Goal: Transaction & Acquisition: Purchase product/service

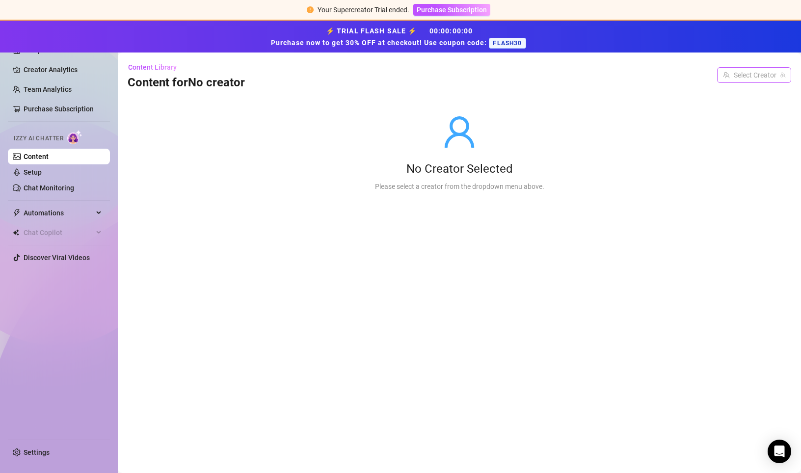
click at [767, 78] on input "search" at bounding box center [749, 75] width 53 height 15
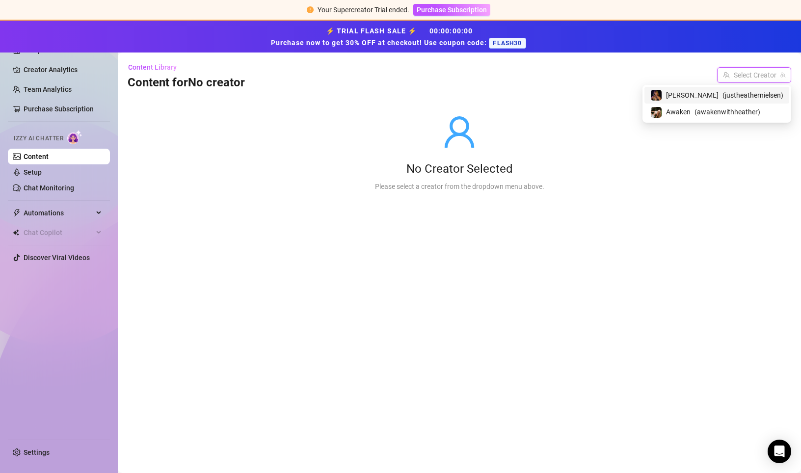
click at [514, 169] on div "No Creator Selected" at bounding box center [459, 169] width 169 height 16
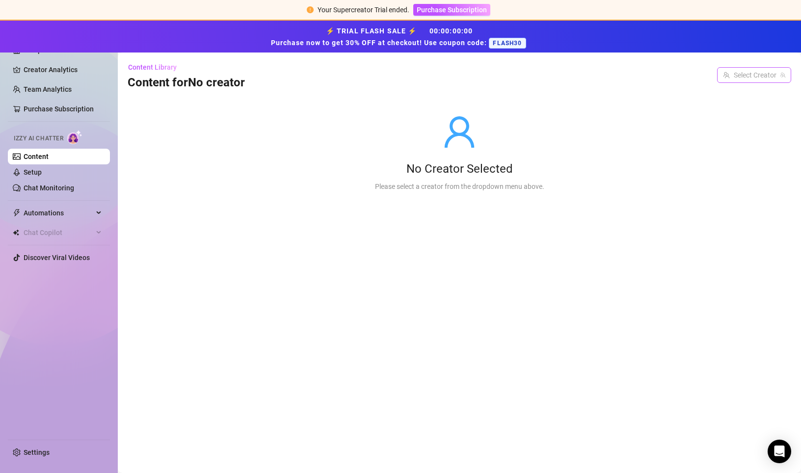
click at [776, 74] on span at bounding box center [754, 75] width 62 height 15
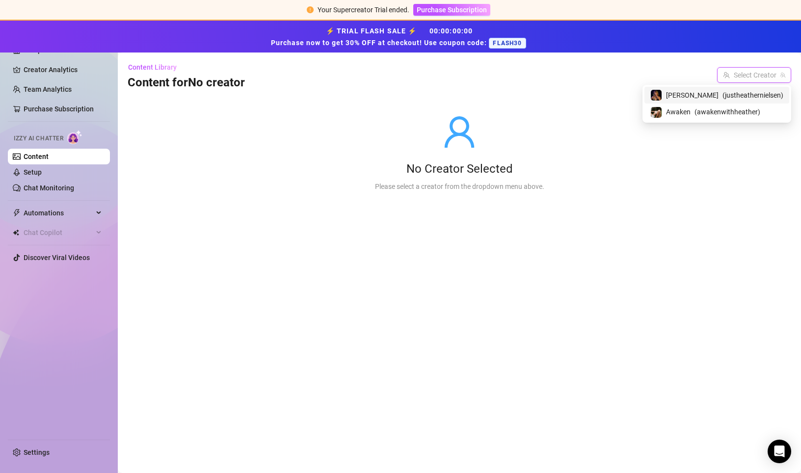
click at [716, 97] on div "Heather ( justheathernielsen )" at bounding box center [716, 95] width 133 height 12
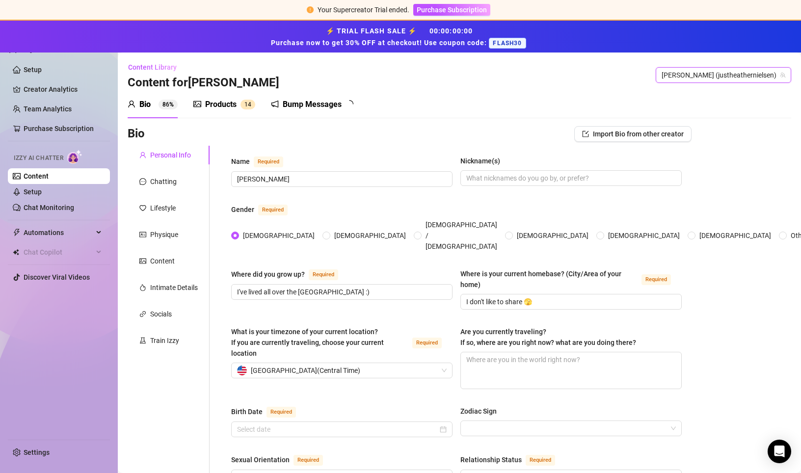
radio input "true"
type input "January 6th, 1995"
click at [464, 10] on span "Purchase Subscription" at bounding box center [452, 10] width 70 height 8
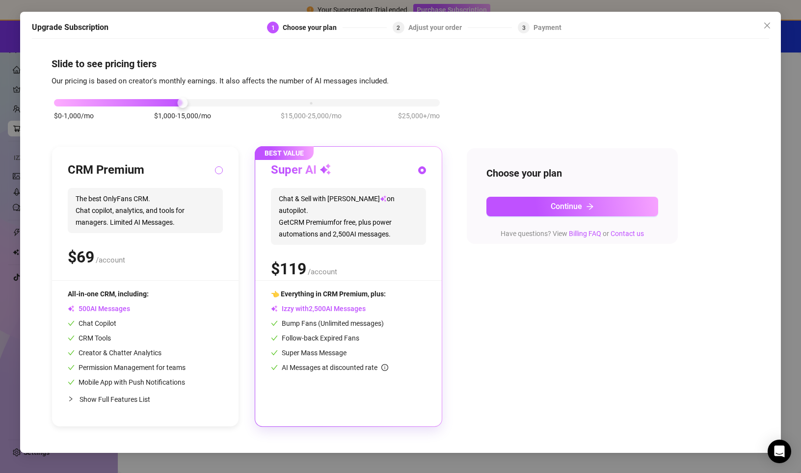
click at [221, 167] on span at bounding box center [219, 170] width 8 height 8
click at [221, 168] on input "radio" at bounding box center [219, 171] width 4 height 6
radio input "true"
radio input "false"
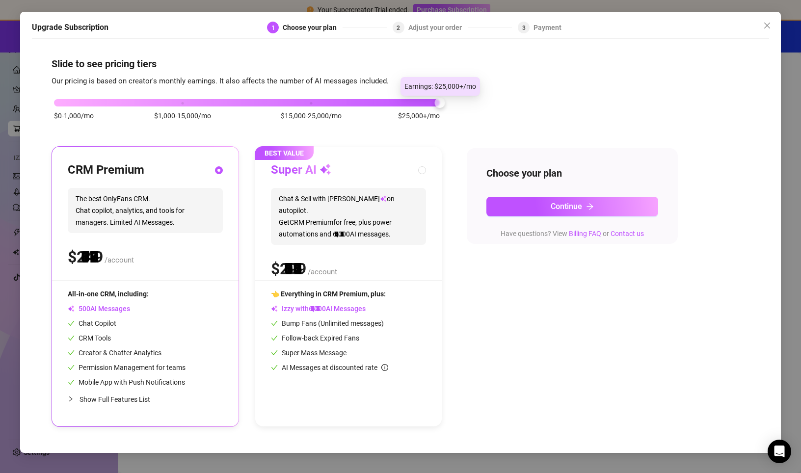
drag, startPoint x: 183, startPoint y: 103, endPoint x: 458, endPoint y: 104, distance: 274.8
click at [458, 104] on div "$0-1,000/mo $1,000-15,000/mo $15,000-25,000/mo $25,000+/mo CRM Premium The best…" at bounding box center [401, 257] width 698 height 340
click at [311, 103] on div "$0-1,000/mo $1,000-15,000/mo $15,000-25,000/mo $25,000+/mo" at bounding box center [247, 100] width 386 height 6
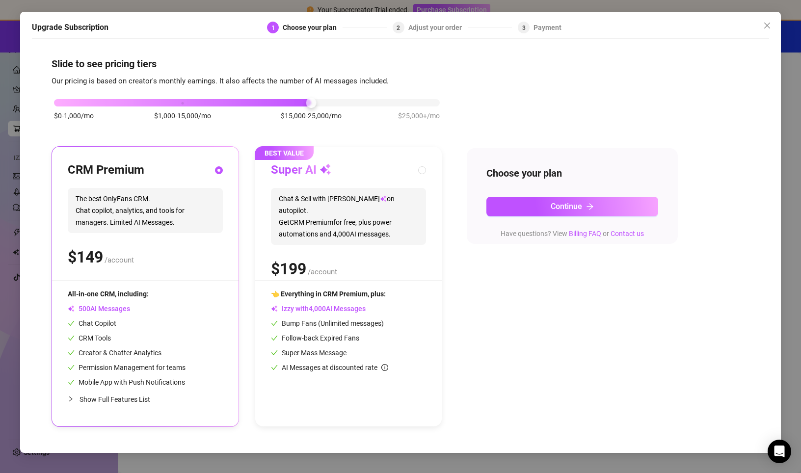
click at [73, 399] on icon "collapsed" at bounding box center [71, 399] width 6 height 6
click at [542, 208] on button "Continue" at bounding box center [572, 207] width 172 height 20
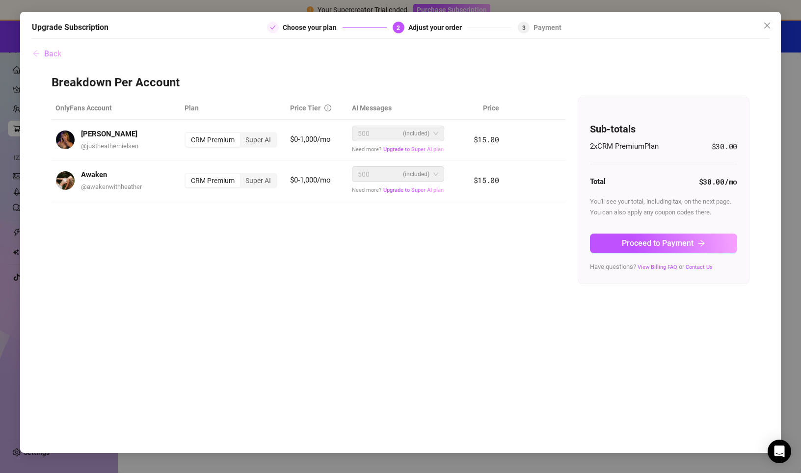
click at [54, 53] on span "Back" at bounding box center [52, 53] width 17 height 9
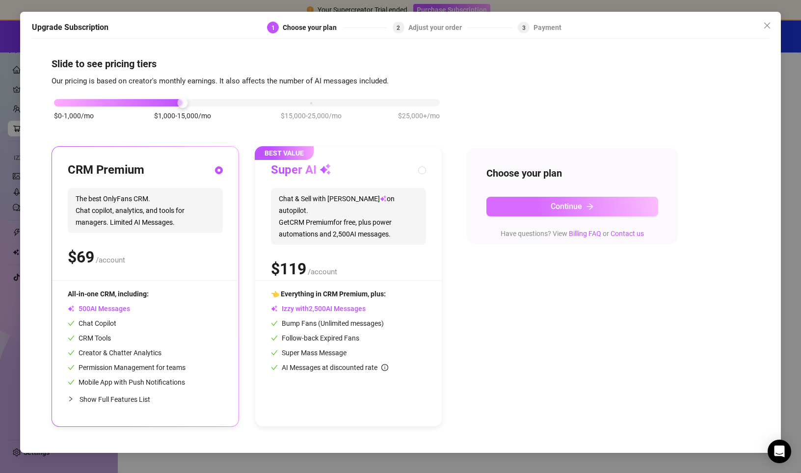
click at [534, 210] on button "Continue" at bounding box center [572, 207] width 172 height 20
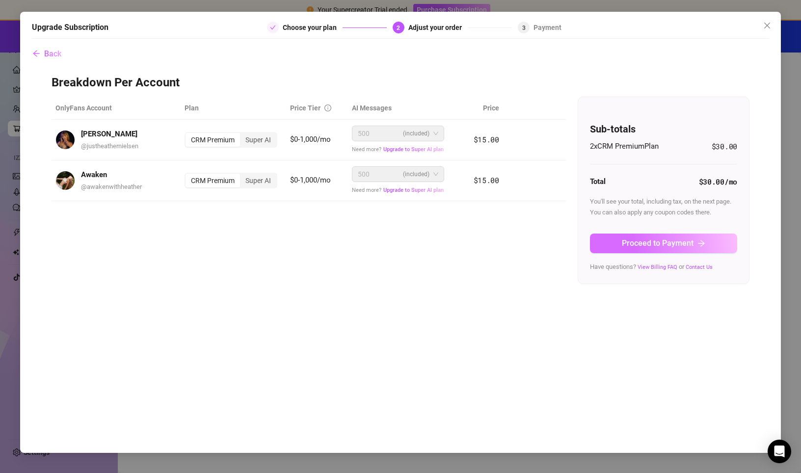
click at [624, 249] on button "Proceed to Payment" at bounding box center [663, 244] width 147 height 20
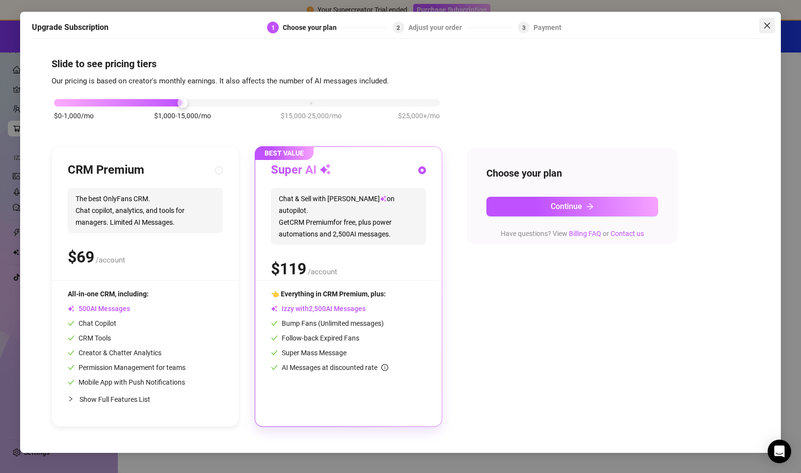
click at [769, 25] on icon "close" at bounding box center [767, 26] width 8 height 8
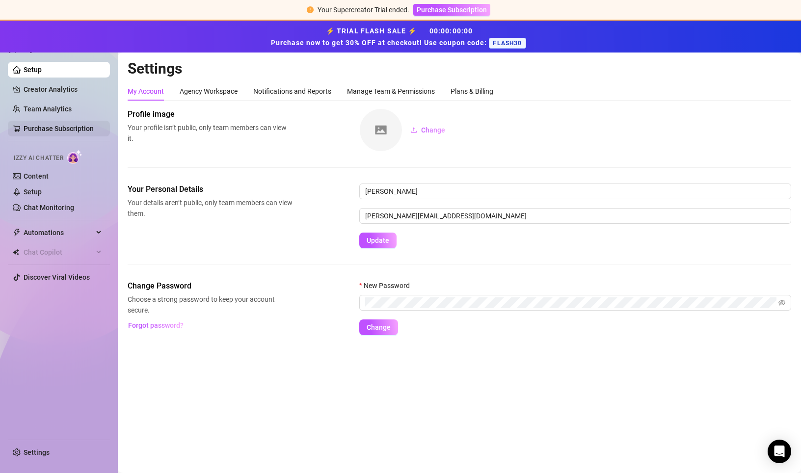
click at [59, 128] on link "Purchase Subscription" at bounding box center [59, 129] width 70 height 8
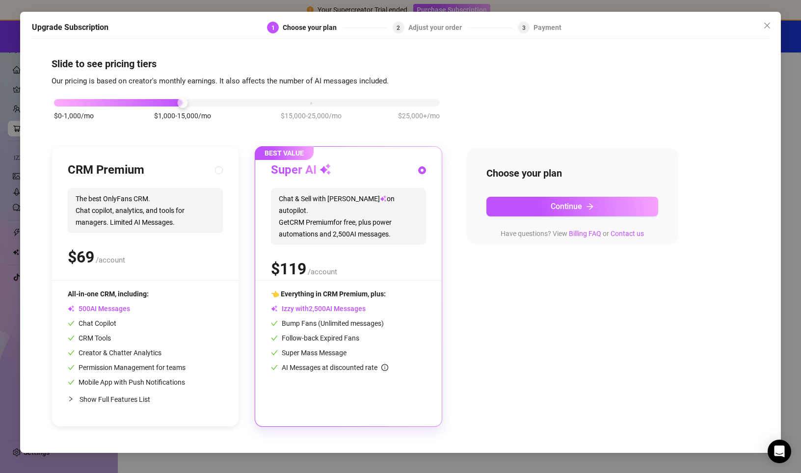
click at [157, 249] on div "$ /account" at bounding box center [145, 257] width 155 height 25
radio input "true"
radio input "false"
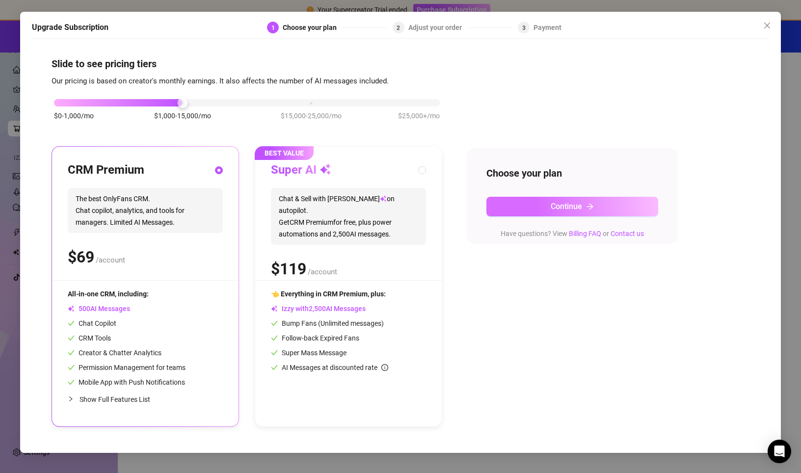
click at [562, 204] on span "Continue" at bounding box center [566, 206] width 31 height 9
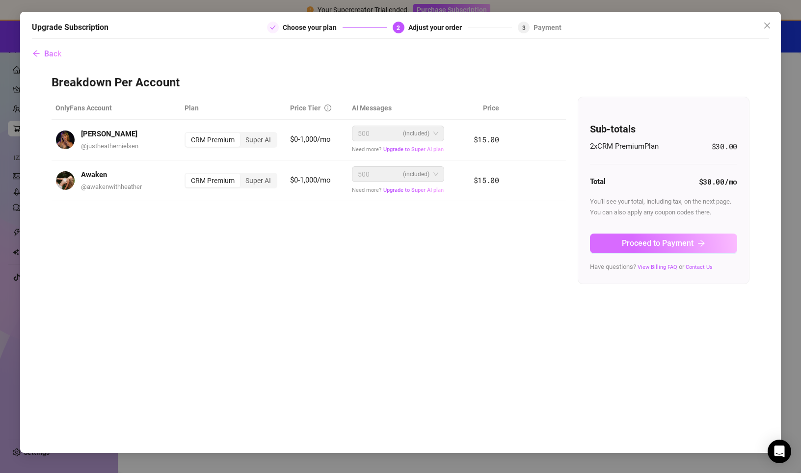
click at [632, 244] on span "Proceed to Payment" at bounding box center [658, 243] width 72 height 9
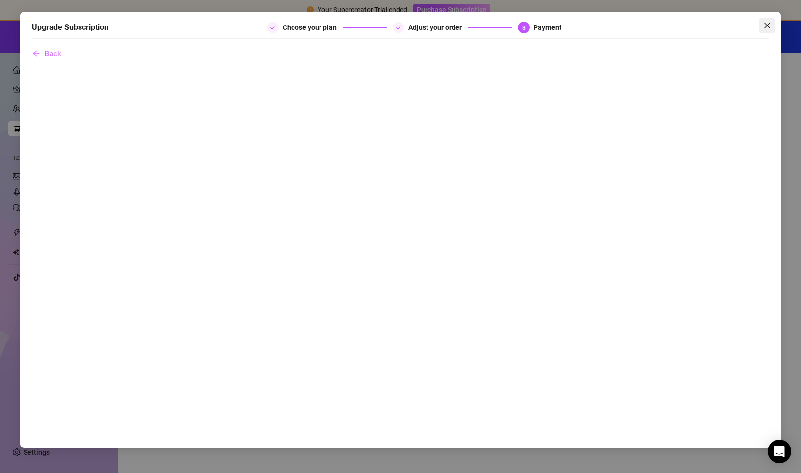
click at [770, 25] on icon "close" at bounding box center [767, 26] width 8 height 8
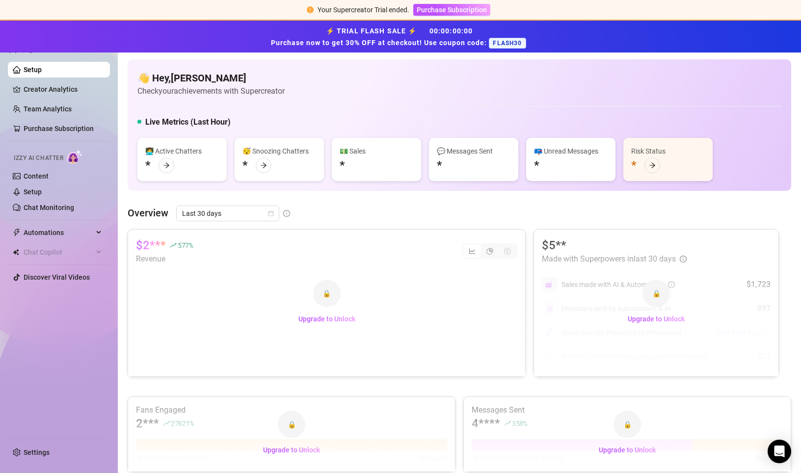
click at [507, 42] on span "FLASH30" at bounding box center [507, 43] width 37 height 11
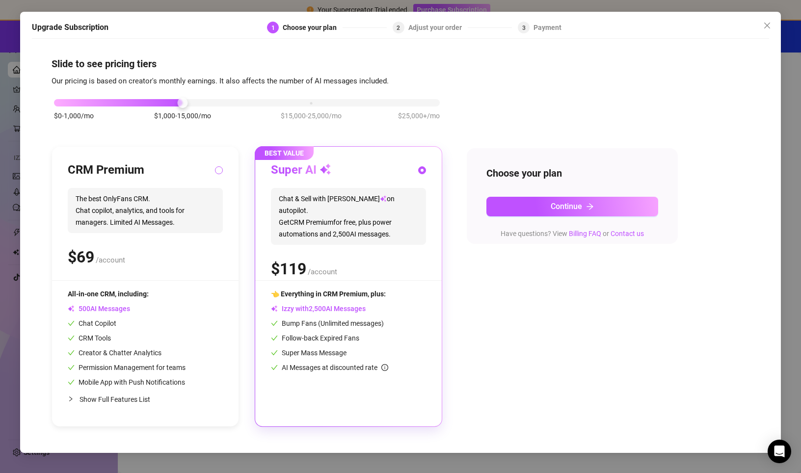
click at [218, 168] on input "radio" at bounding box center [219, 171] width 4 height 6
radio input "true"
radio input "false"
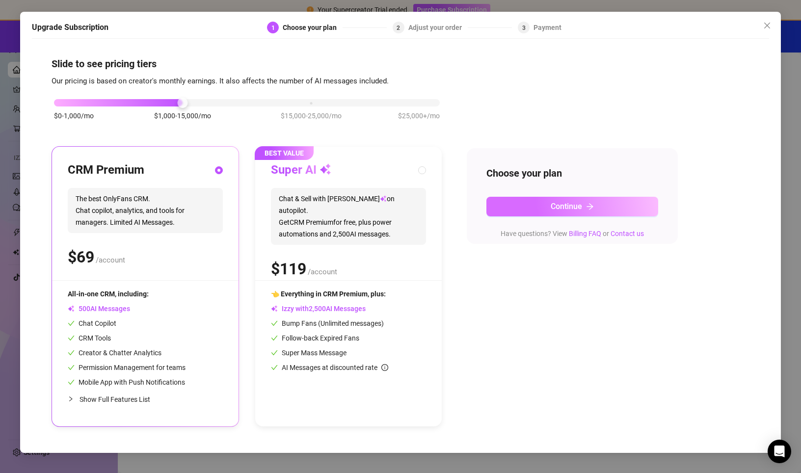
click at [530, 207] on button "Continue" at bounding box center [572, 207] width 172 height 20
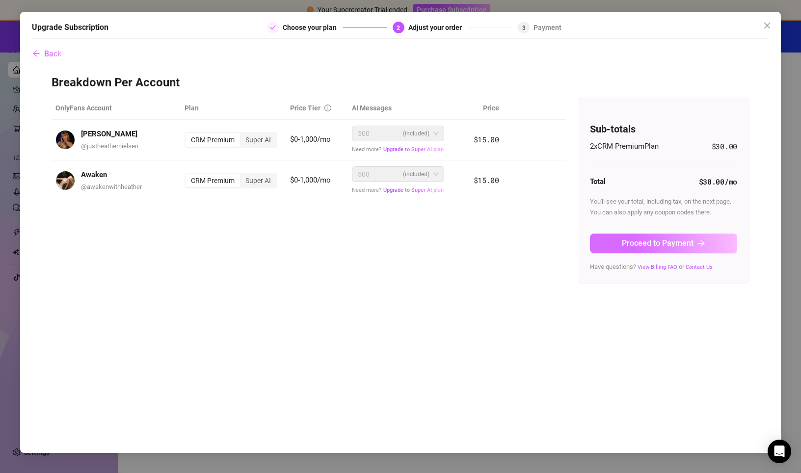
click at [648, 247] on button "Proceed to Payment" at bounding box center [663, 244] width 147 height 20
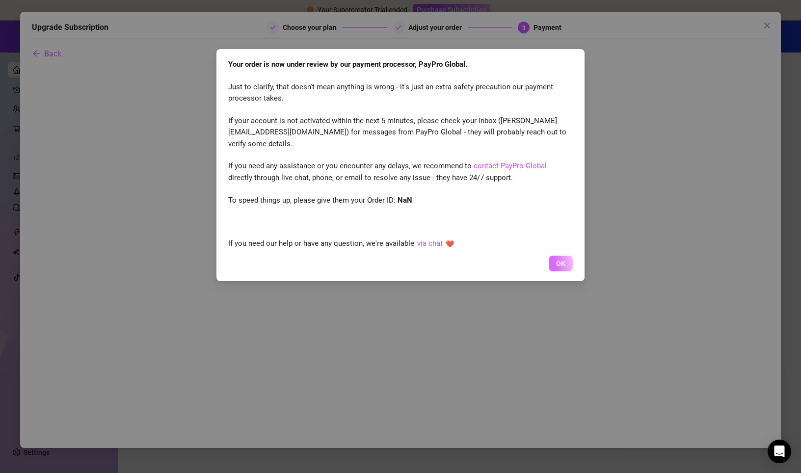
click at [563, 262] on span "OK" at bounding box center [560, 264] width 9 height 8
